Goal: Ask a question

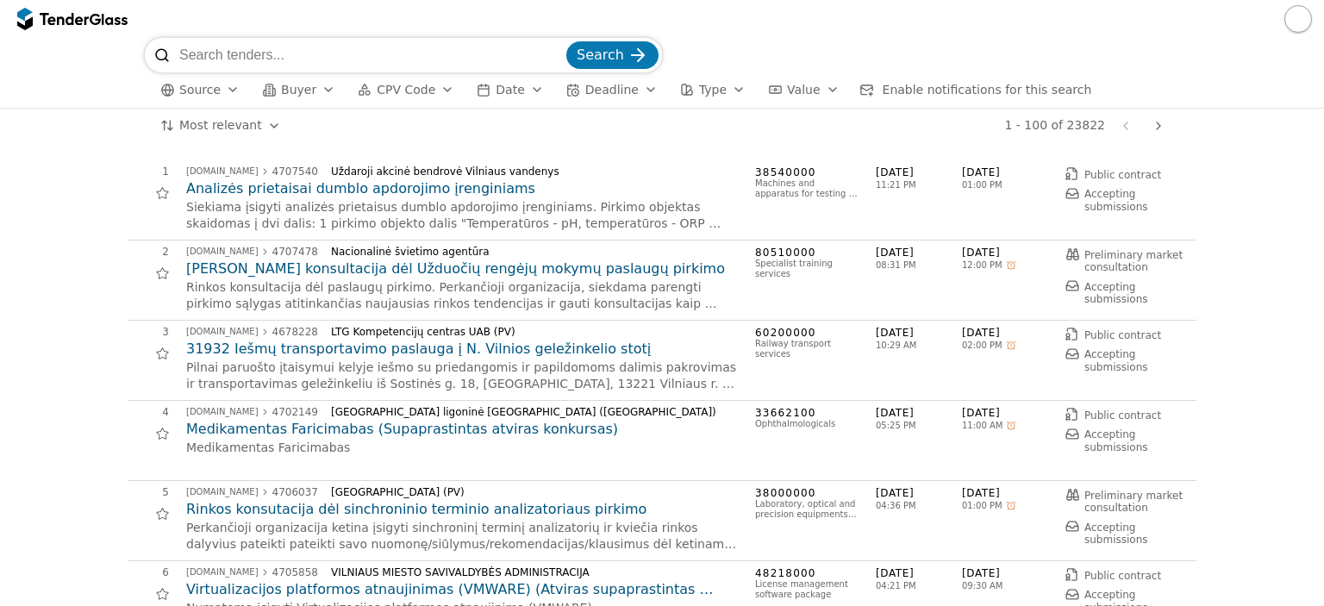
click at [343, 67] on input "search" at bounding box center [371, 55] width 384 height 34
type input "transliacija"
click at [566, 41] on button "Search" at bounding box center [612, 55] width 92 height 28
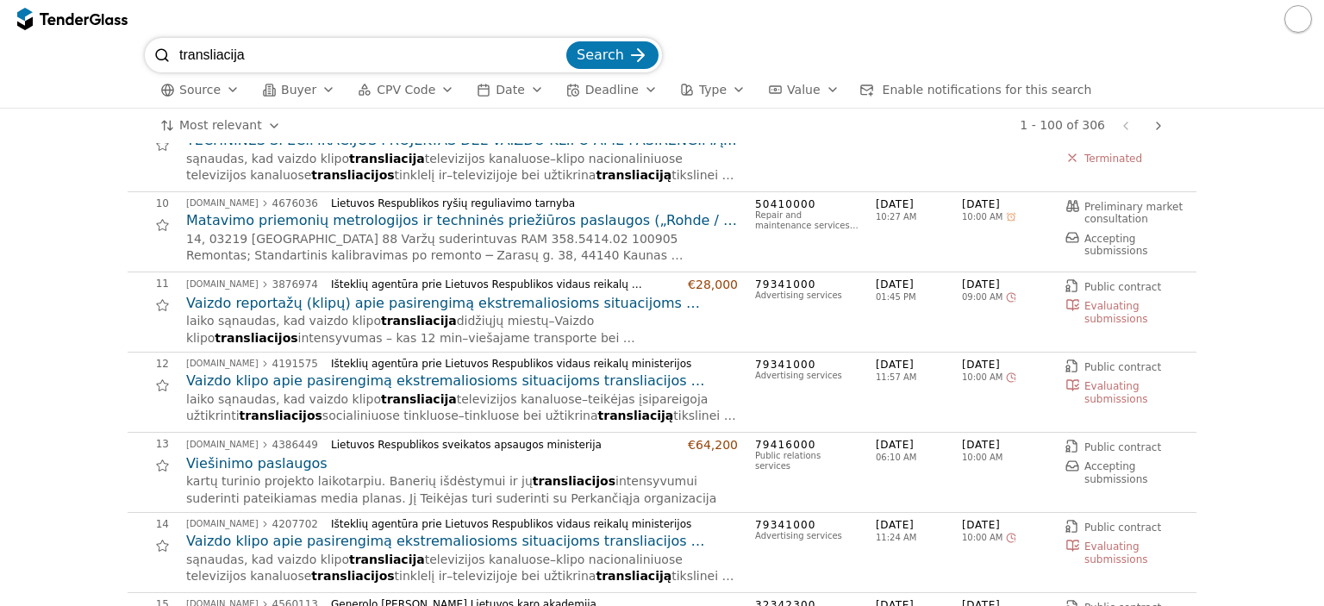
scroll to position [259, 0]
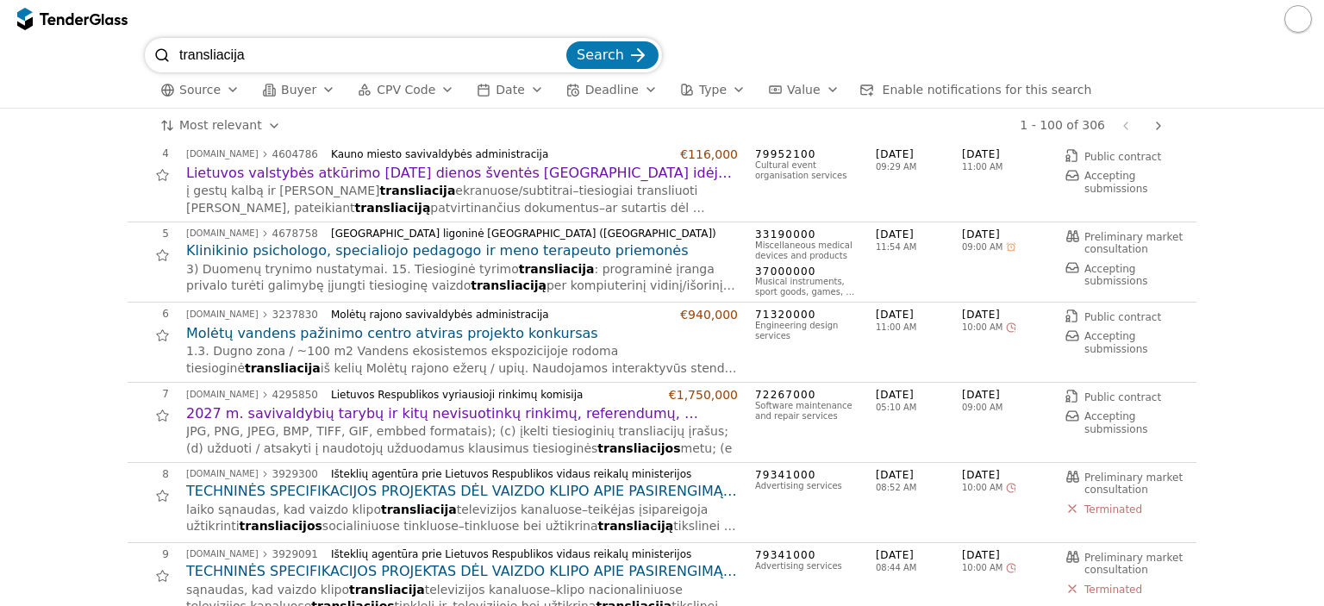
drag, startPoint x: 276, startPoint y: 54, endPoint x: 0, endPoint y: 47, distance: 276.0
click at [0, 47] on div "transliacija Search Source Buyer CPV Code Date Deadline Type Value Enable notif…" at bounding box center [662, 73] width 1324 height 71
type input "LED ekranų nuoma"
click at [566, 41] on button "Search" at bounding box center [612, 55] width 92 height 28
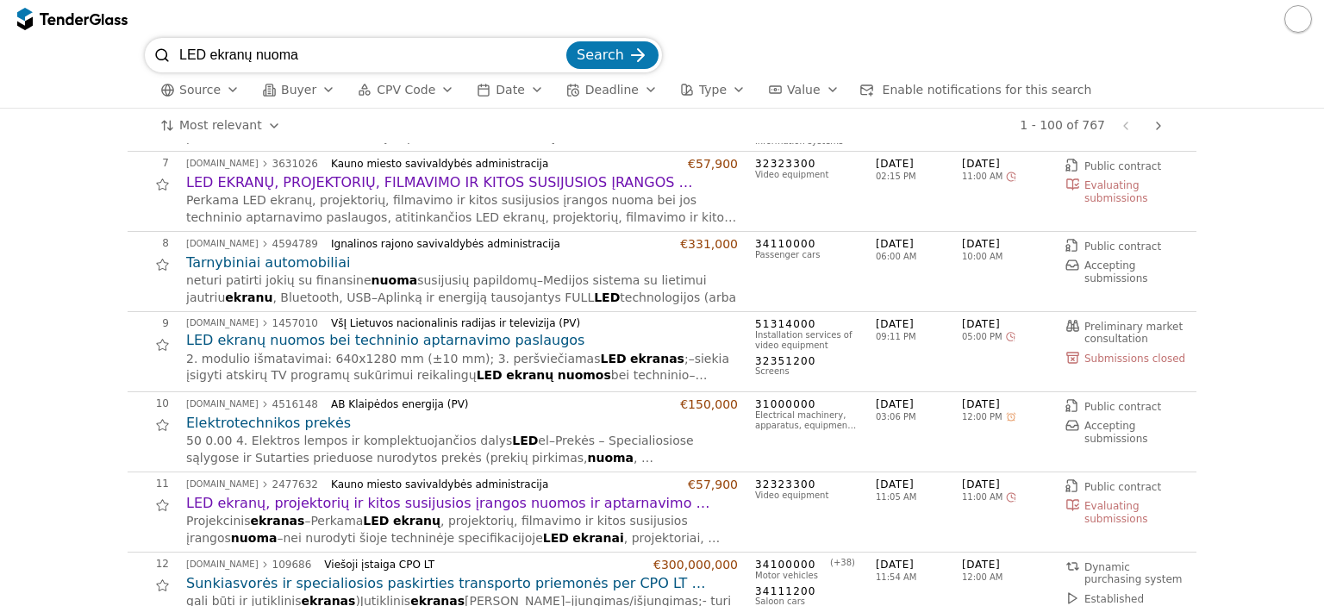
scroll to position [431, 0]
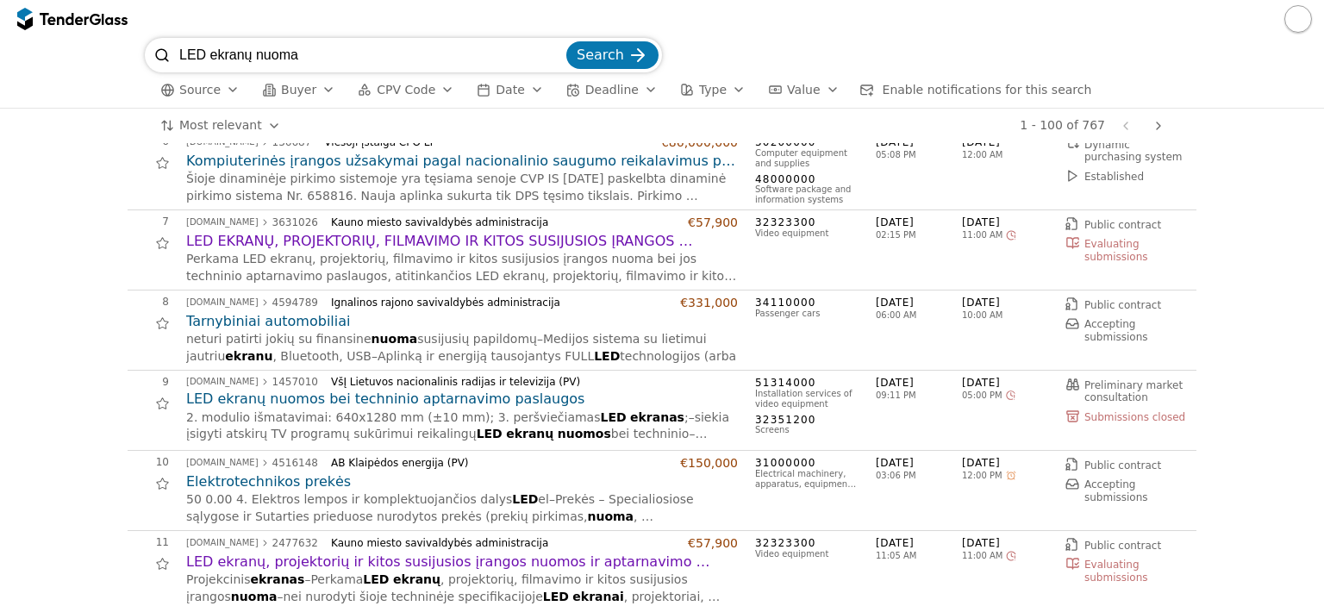
drag, startPoint x: 390, startPoint y: 59, endPoint x: 109, endPoint y: 53, distance: 281.1
click at [109, 53] on div "LED ekranų nuoma Search Source Buyer CPV Code Date Deadline Type Value Enable n…" at bounding box center [662, 73] width 1307 height 70
type input "konferencijos"
click at [566, 41] on button "Search" at bounding box center [612, 55] width 92 height 28
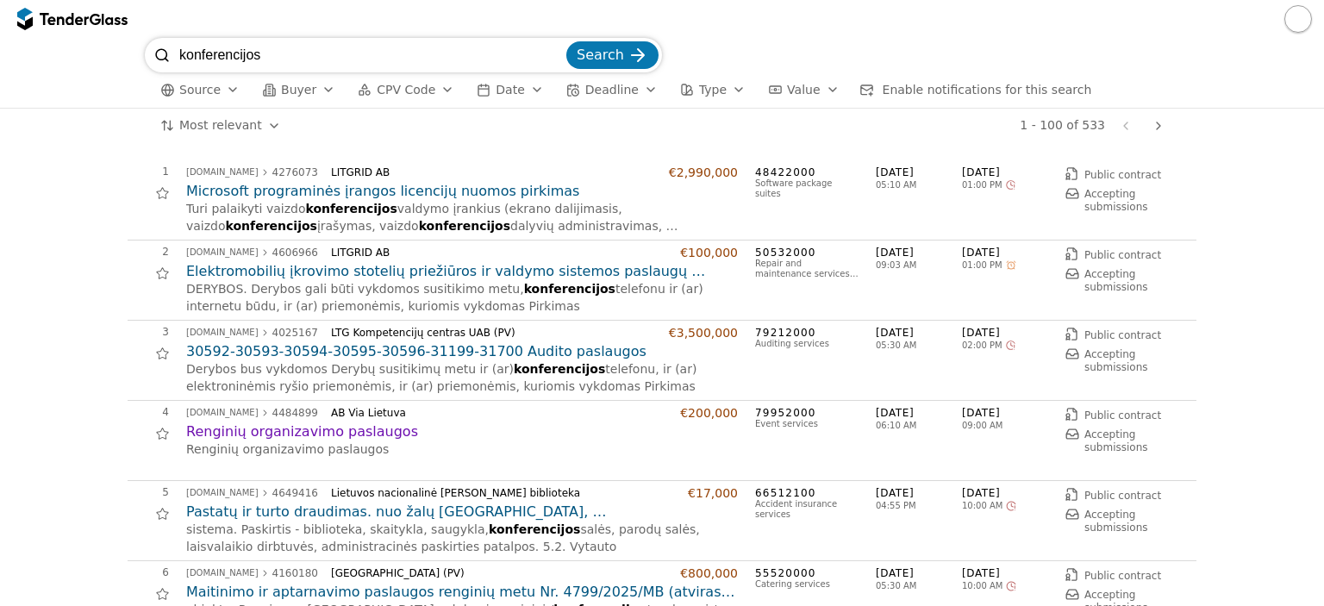
click at [321, 60] on input "konferencijos" at bounding box center [371, 55] width 384 height 34
type input "konferencijos techninis"
click at [566, 41] on button "Search" at bounding box center [612, 55] width 92 height 28
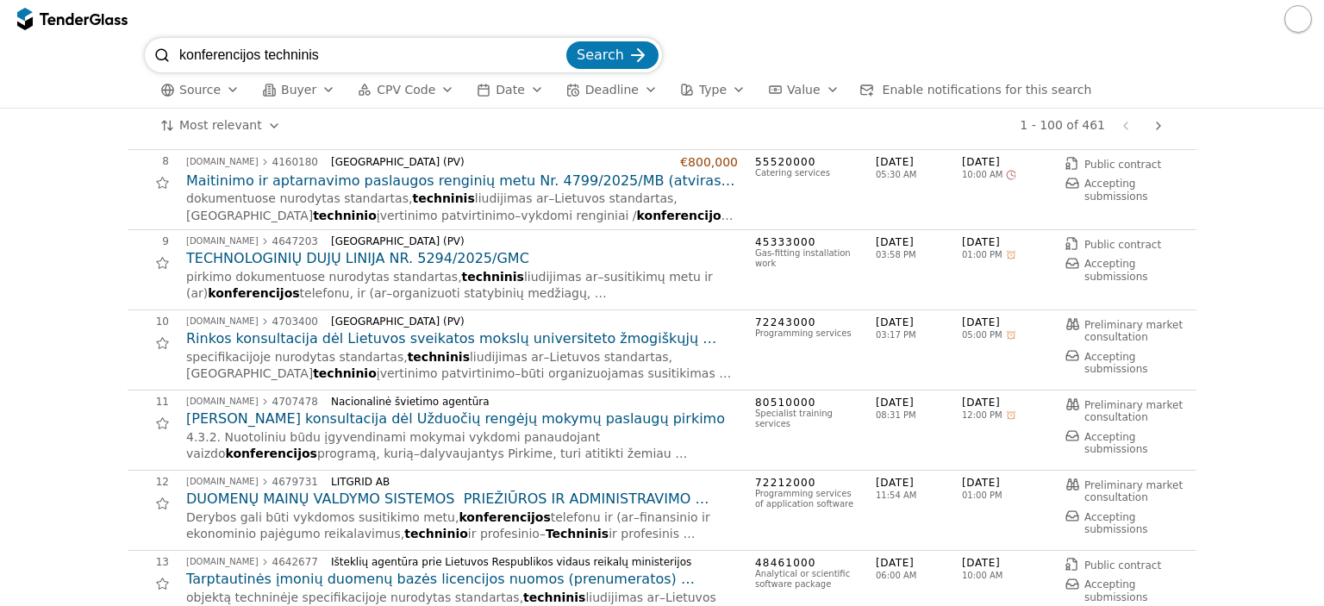
scroll to position [517, 0]
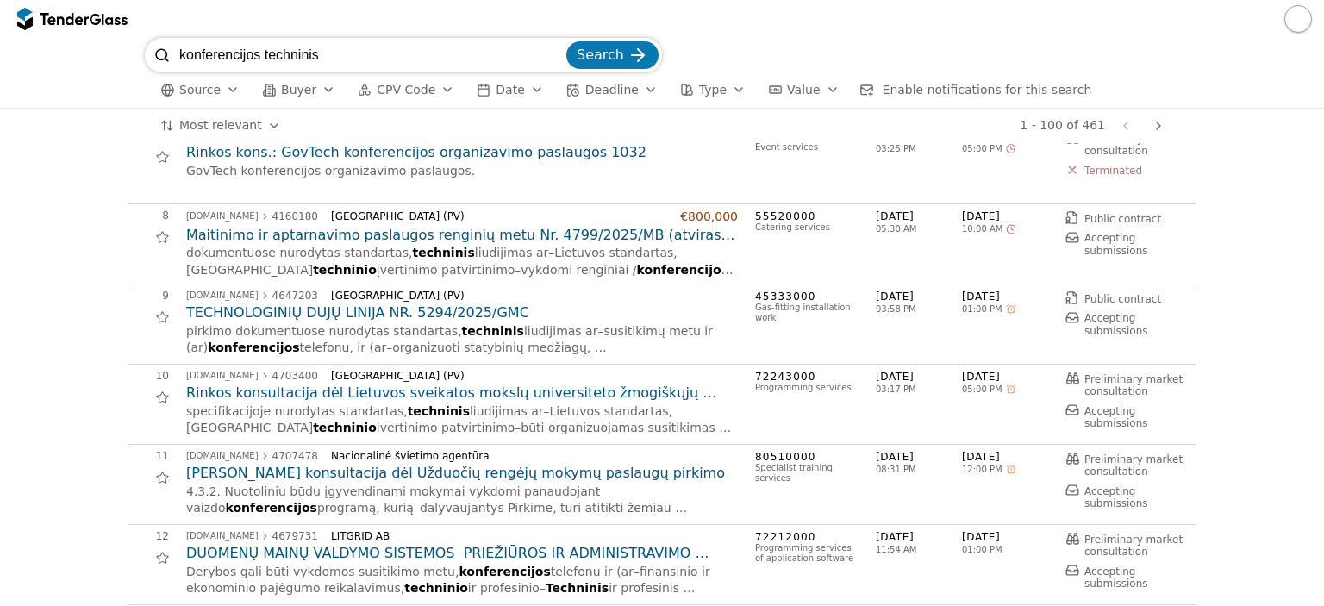
click at [1297, 16] on button "button" at bounding box center [1298, 19] width 28 height 28
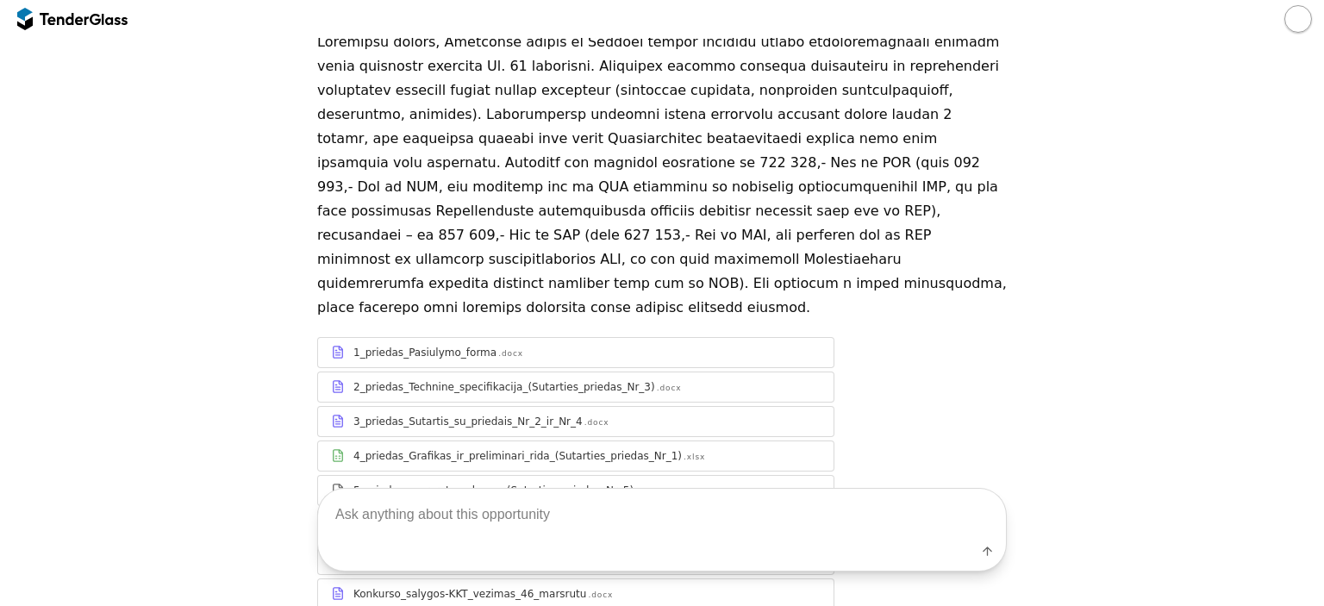
scroll to position [259, 0]
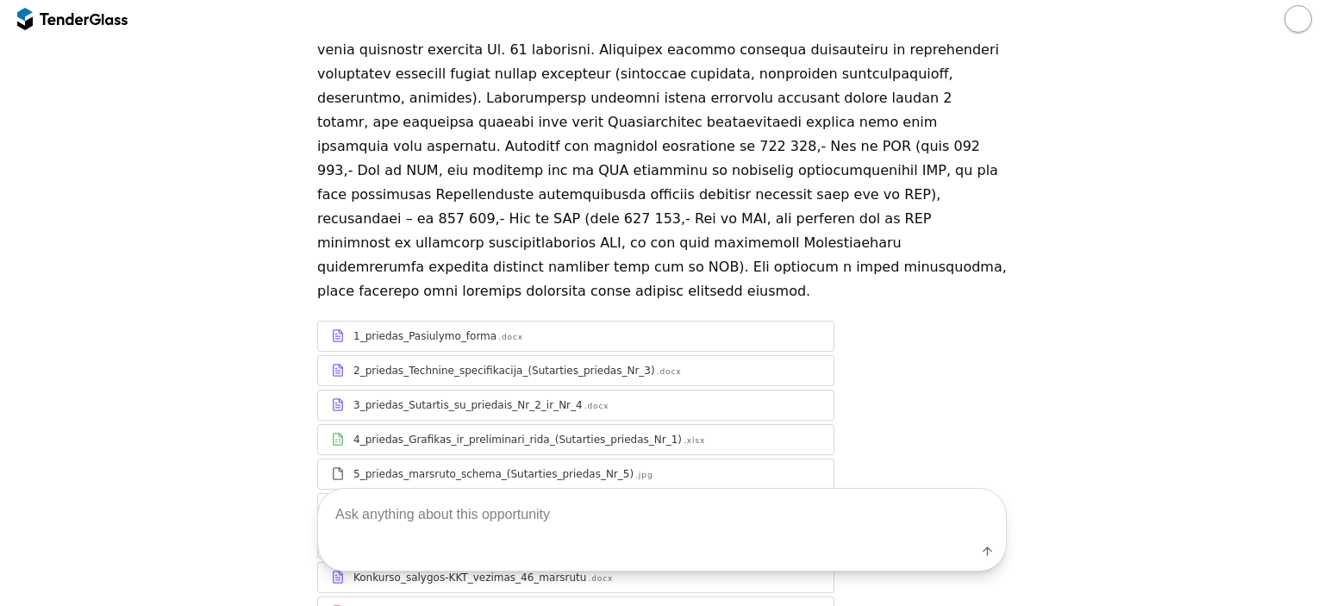
click at [507, 522] on textarea at bounding box center [662, 514] width 688 height 51
type textarea "kiek ekranų reikia ir kokių"
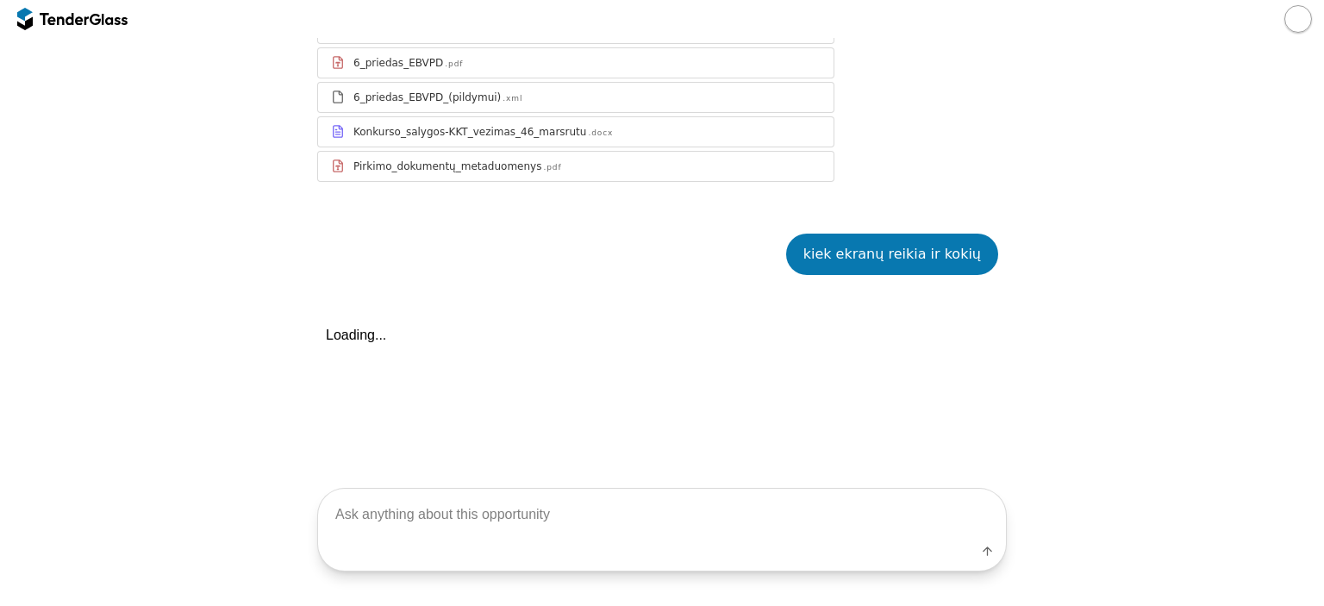
scroll to position [793, 0]
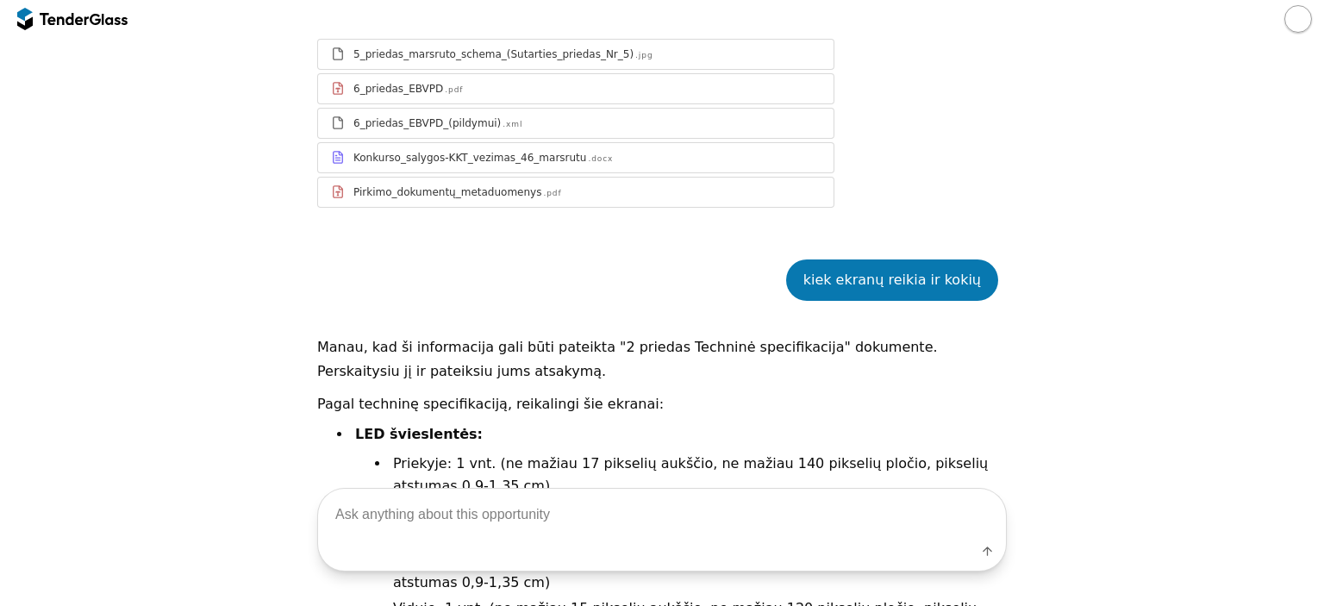
scroll to position [649, 0]
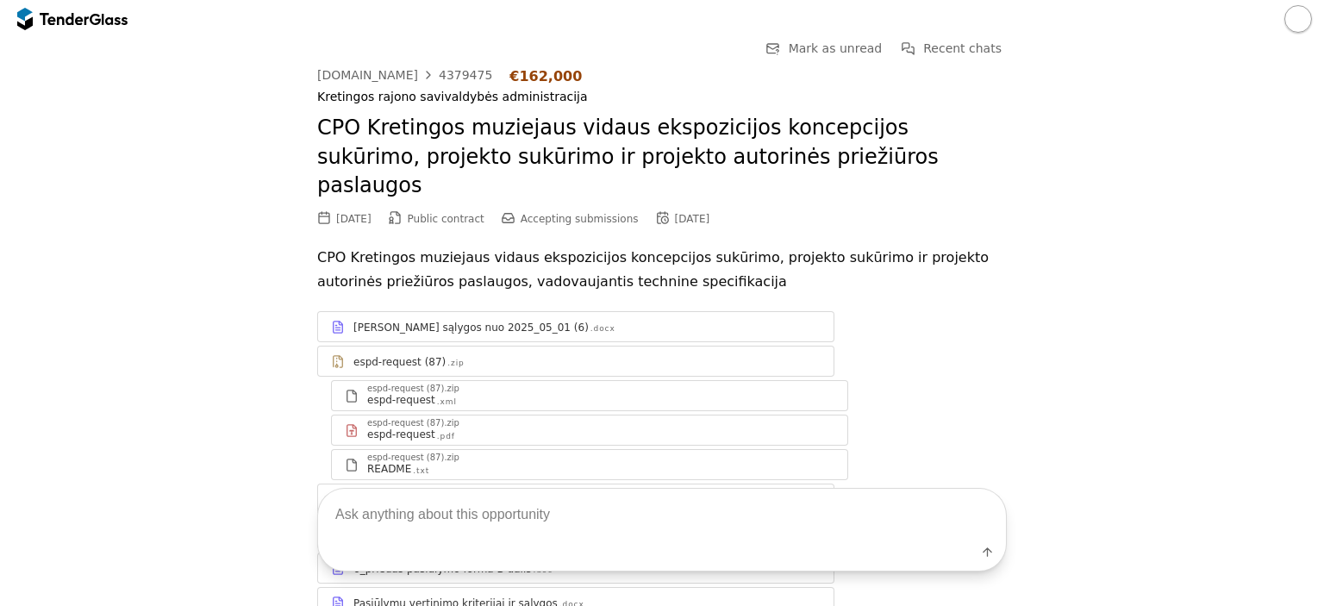
click at [474, 516] on textarea at bounding box center [662, 514] width 688 height 51
type textarea "ka čia perka"
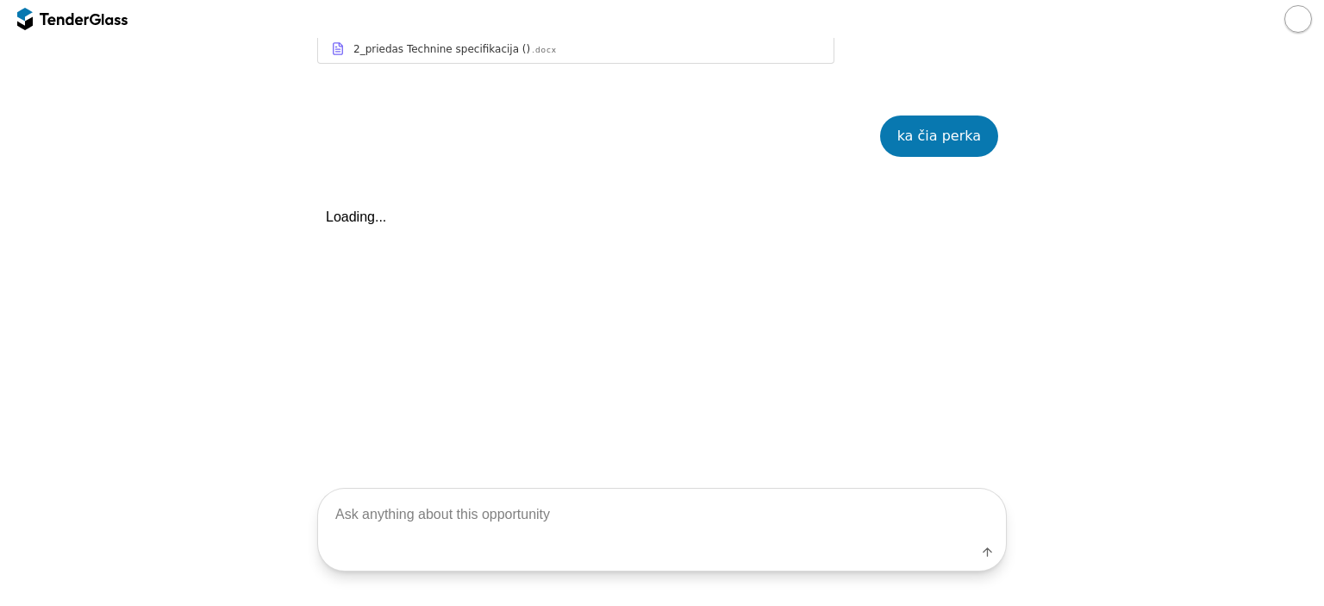
scroll to position [2570, 0]
